Goal: Task Accomplishment & Management: Manage account settings

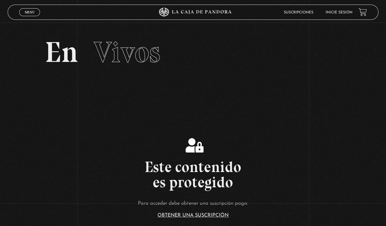
click at [34, 14] on span "Menu" at bounding box center [30, 12] width 10 height 4
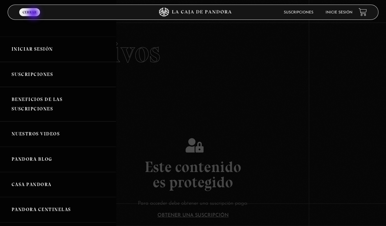
click at [50, 52] on link "Iniciar Sesión" at bounding box center [58, 49] width 116 height 25
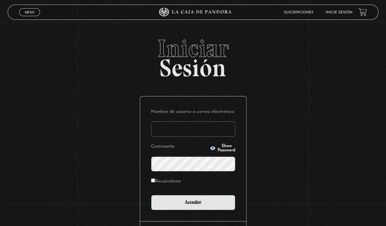
type input "michgalv11@gmail.com"
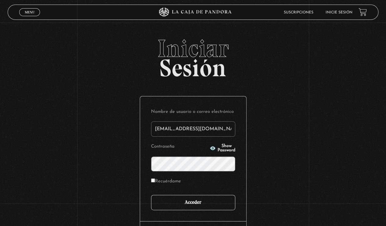
click at [201, 205] on input "Acceder" at bounding box center [193, 202] width 84 height 15
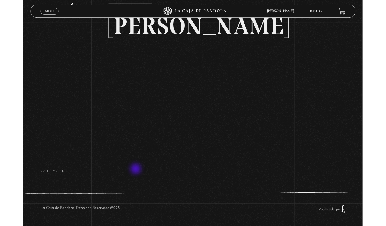
scroll to position [2, 0]
